Goal: Task Accomplishment & Management: Complete application form

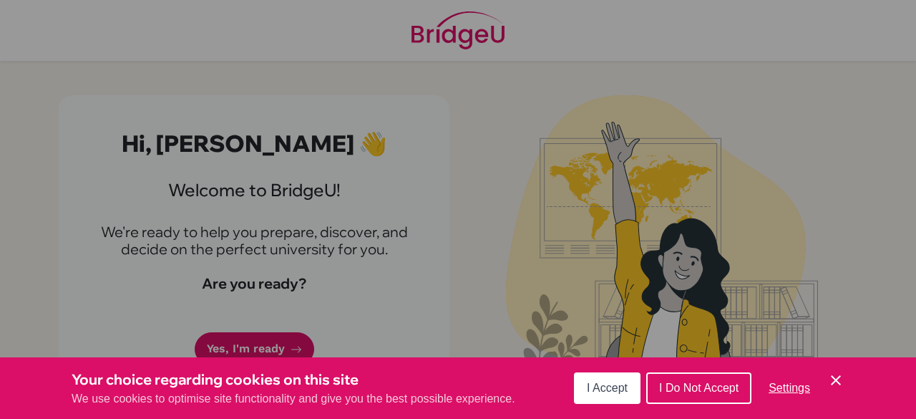
click at [832, 380] on icon "Cookie Control Close Icon" at bounding box center [835, 379] width 17 height 17
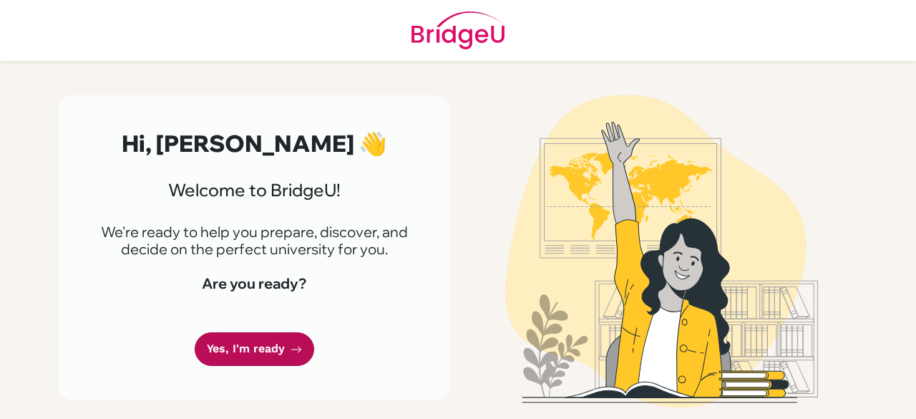
click at [230, 359] on link "Yes, I'm ready" at bounding box center [255, 349] width 120 height 34
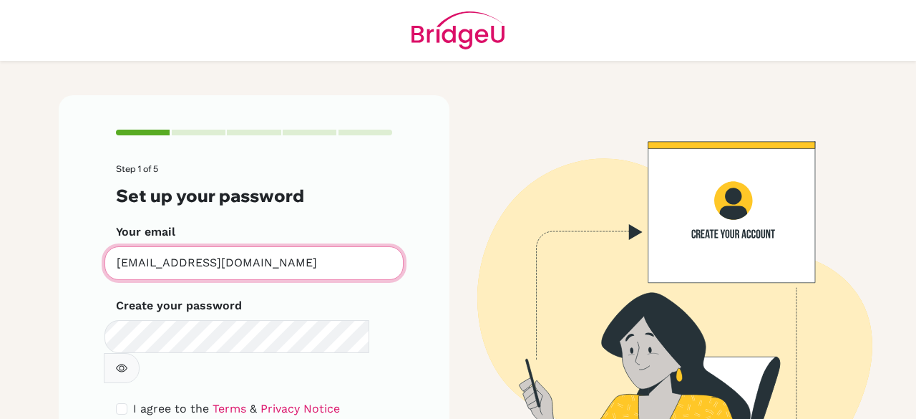
click at [301, 261] on input "[EMAIL_ADDRESS][DOMAIN_NAME]" at bounding box center [253, 263] width 299 height 34
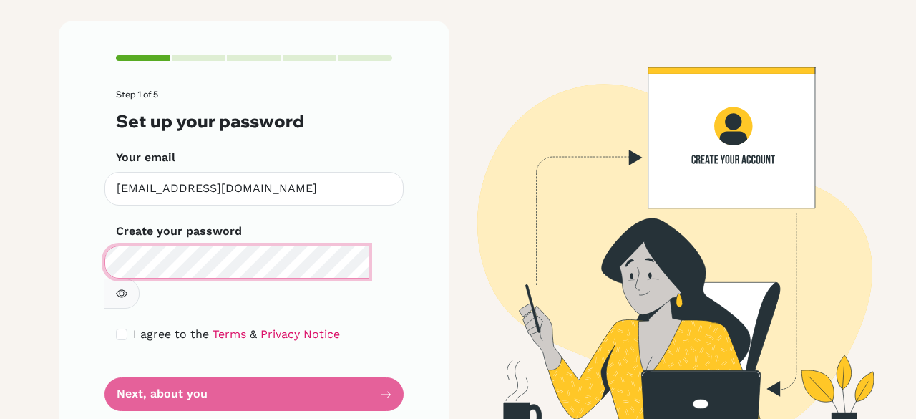
scroll to position [81, 0]
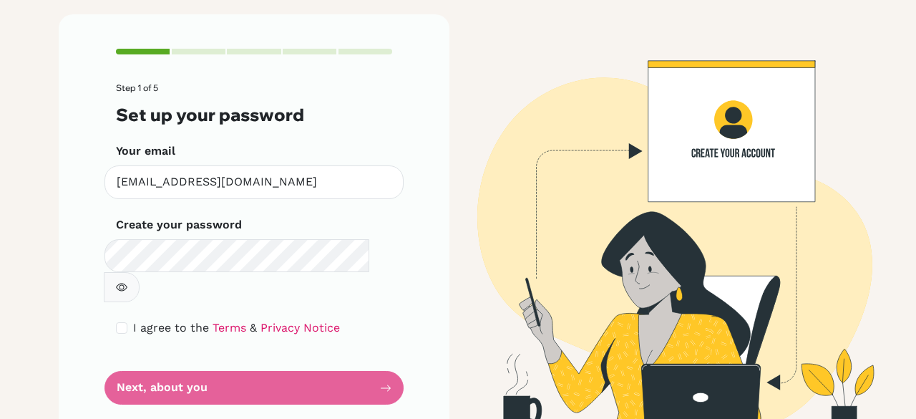
click at [109, 288] on div "Step 1 of 5 Set up your password Your email [EMAIL_ADDRESS][DOMAIN_NAME] Invali…" at bounding box center [254, 226] width 391 height 424
click at [117, 322] on input "checkbox" at bounding box center [121, 327] width 11 height 11
checkbox input "true"
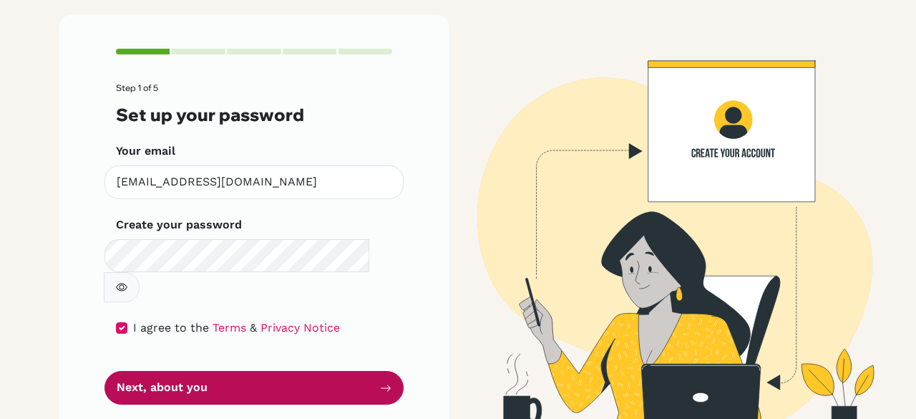
click at [133, 371] on button "Next, about you" at bounding box center [253, 388] width 299 height 34
